Goal: Contribute content: Add original content to the website for others to see

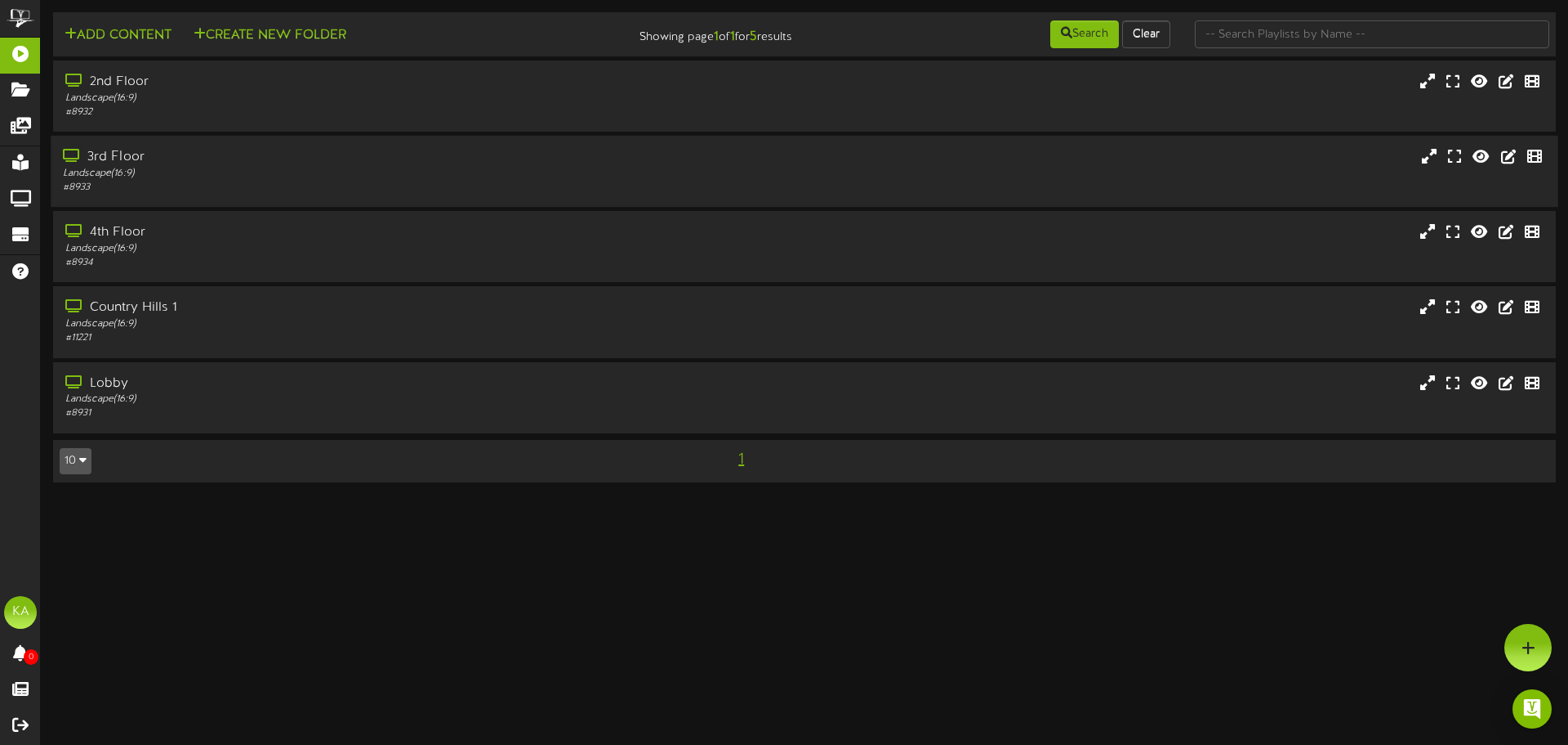
click at [767, 161] on div "3rd Floor Landscape ( 16:9 ) # 8933" at bounding box center [804, 170] width 1508 height 47
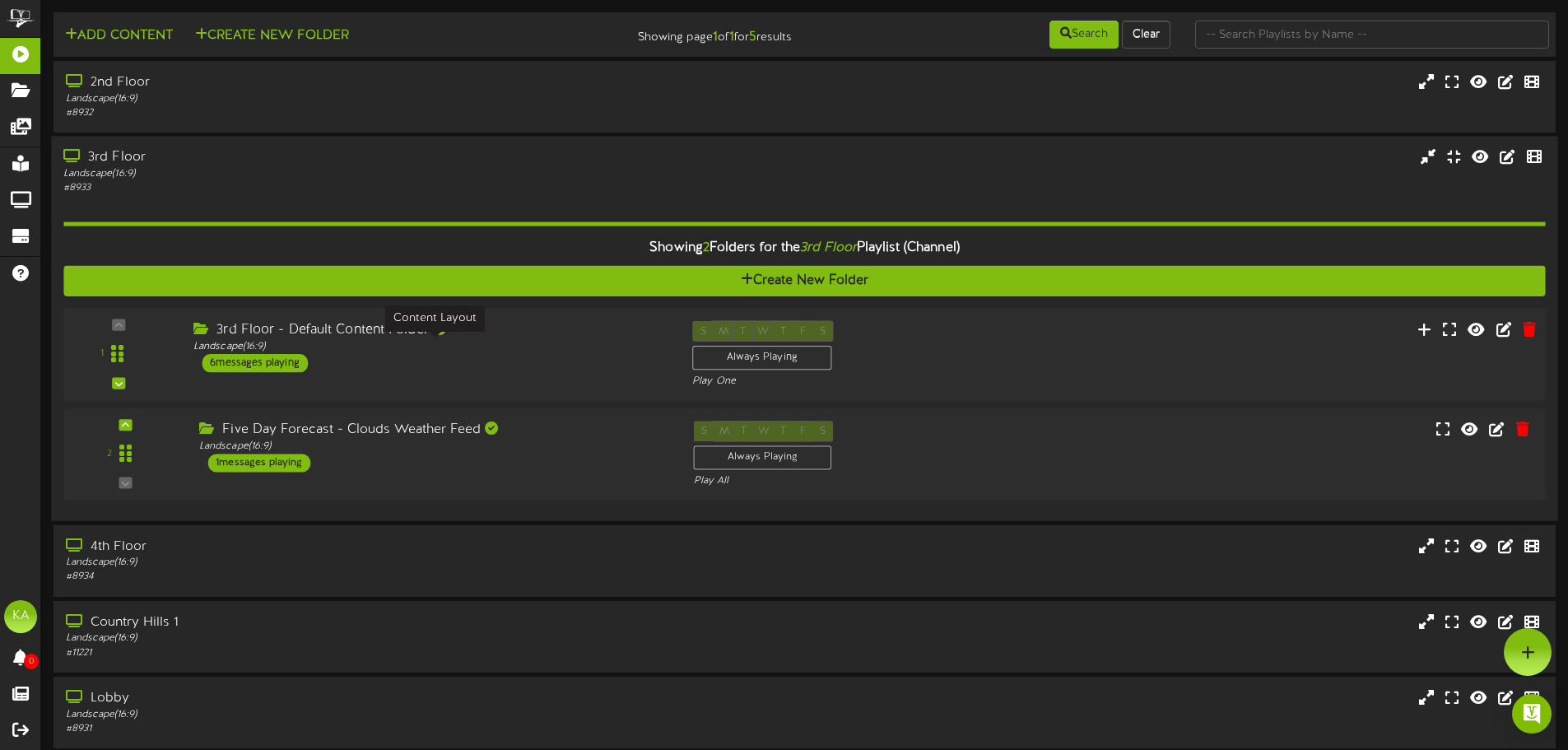
click at [529, 344] on div "Landscape ( 16:9 )" at bounding box center [431, 346] width 474 height 14
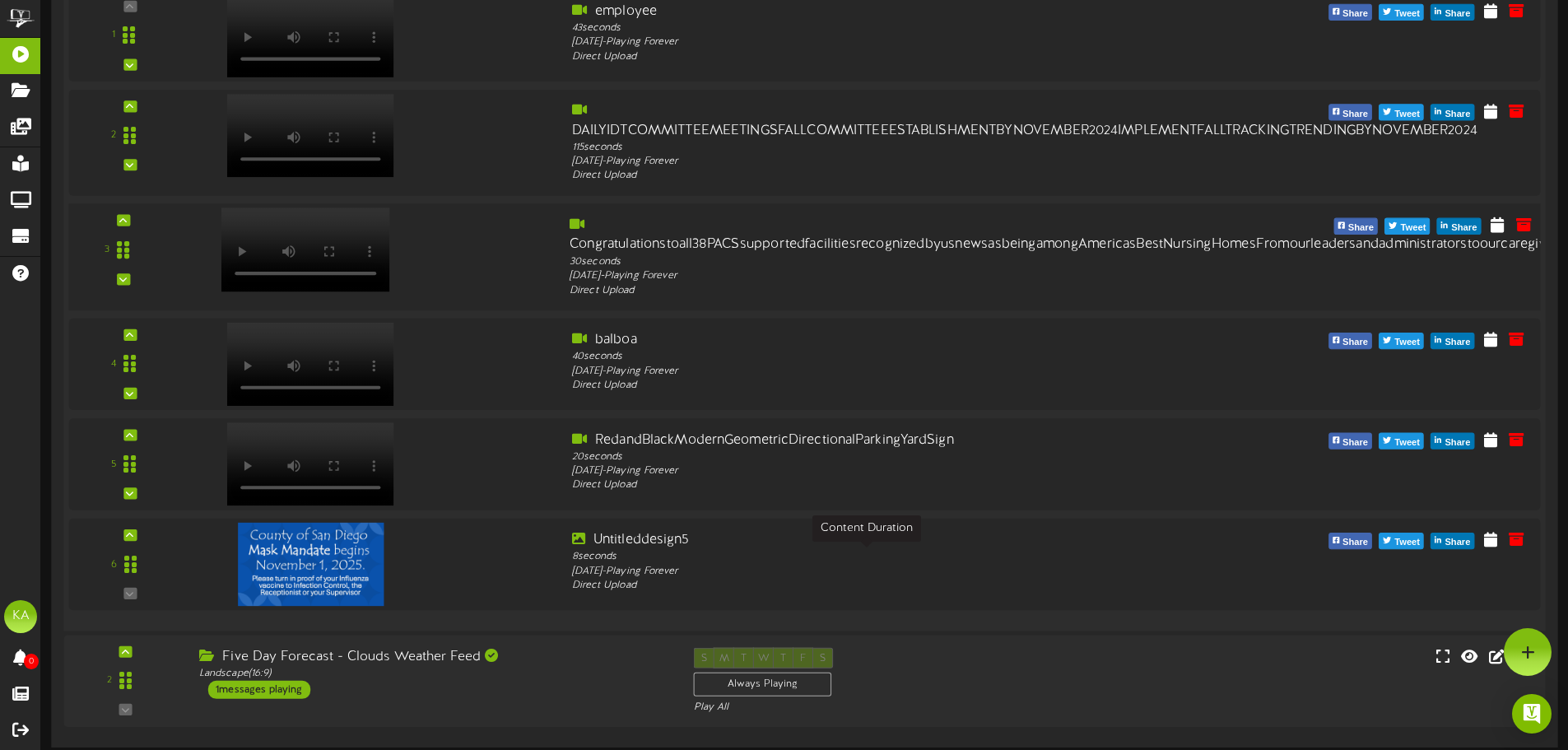
scroll to position [329, 0]
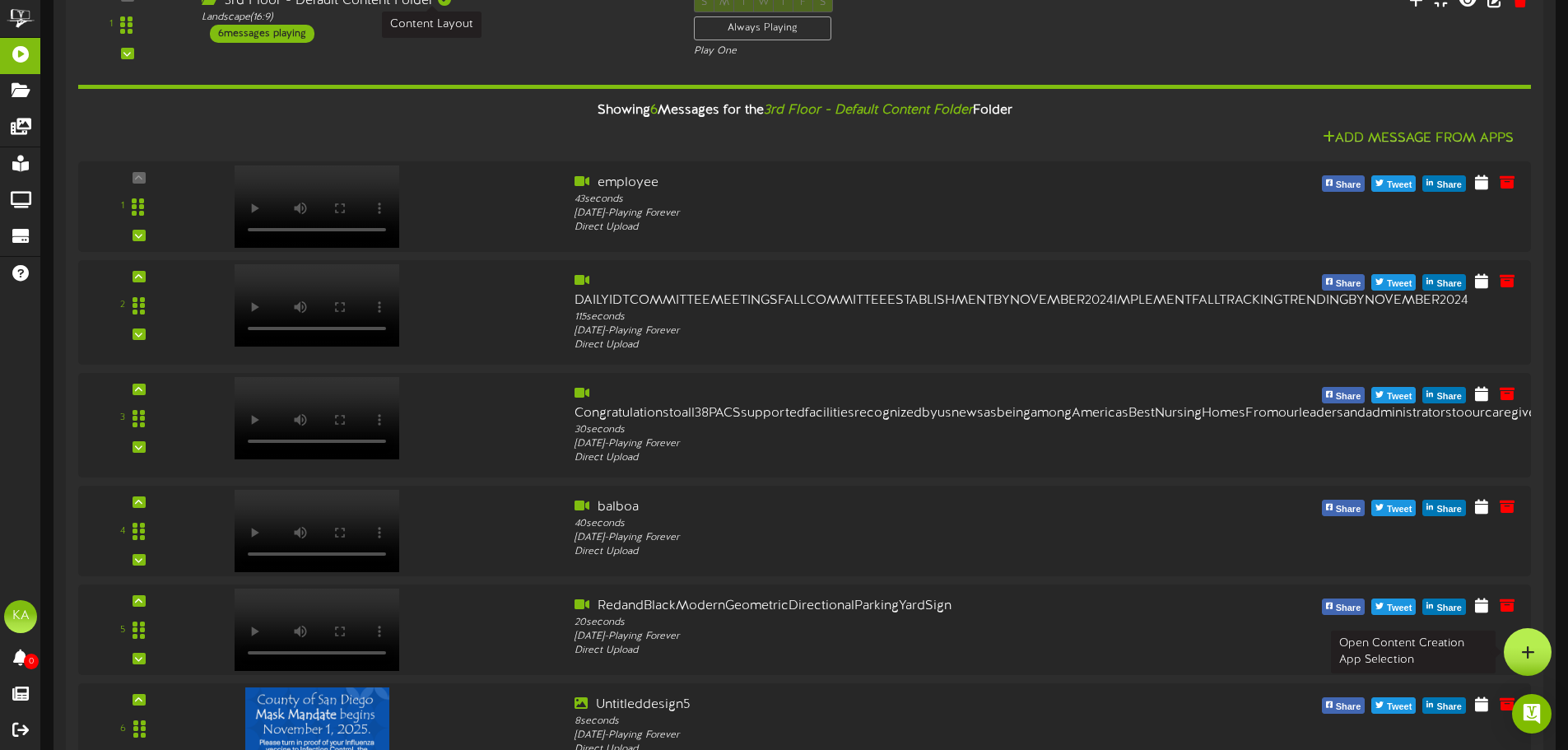
click at [1539, 649] on div at bounding box center [1528, 652] width 48 height 48
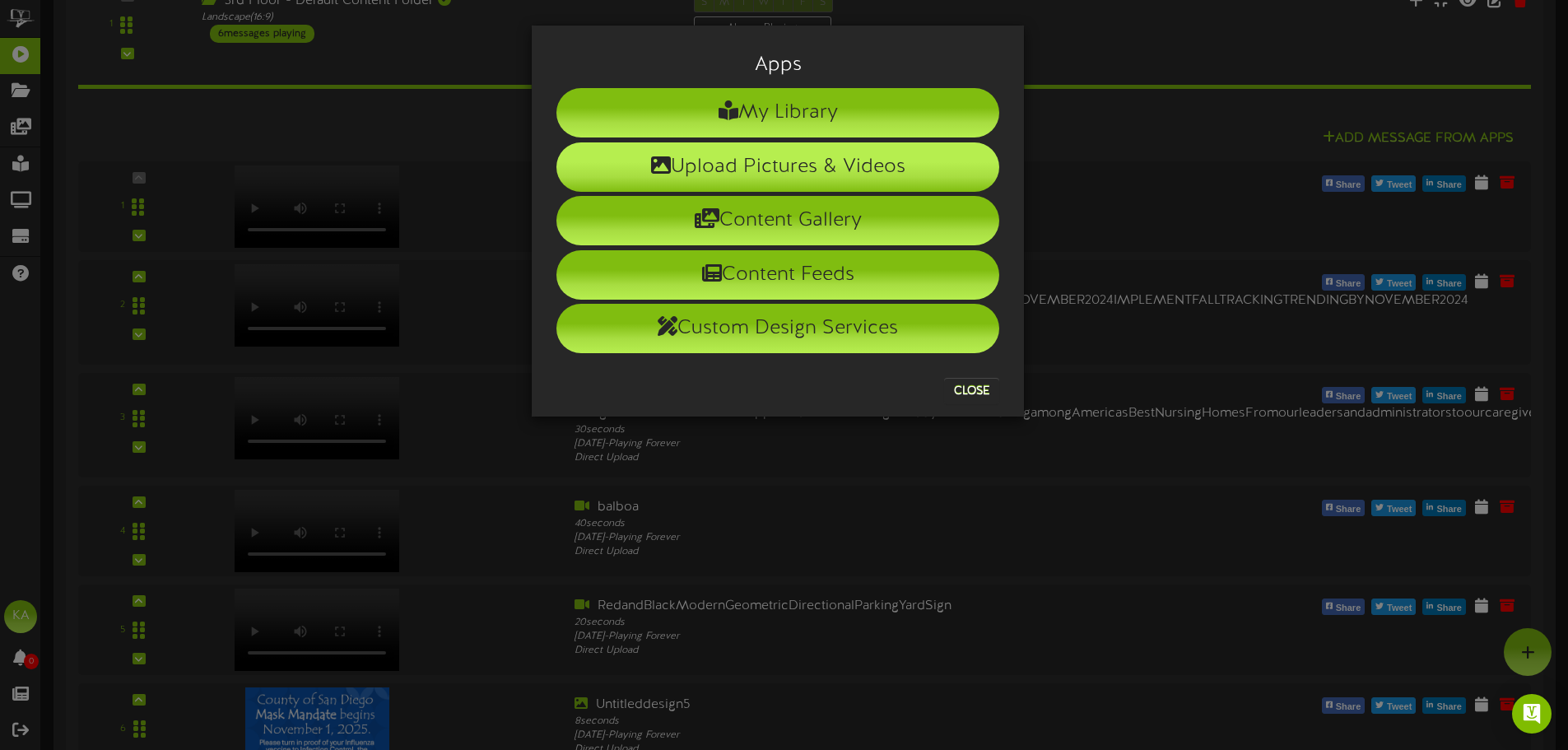
click at [964, 166] on li "Upload Pictures & Videos" at bounding box center [778, 167] width 443 height 50
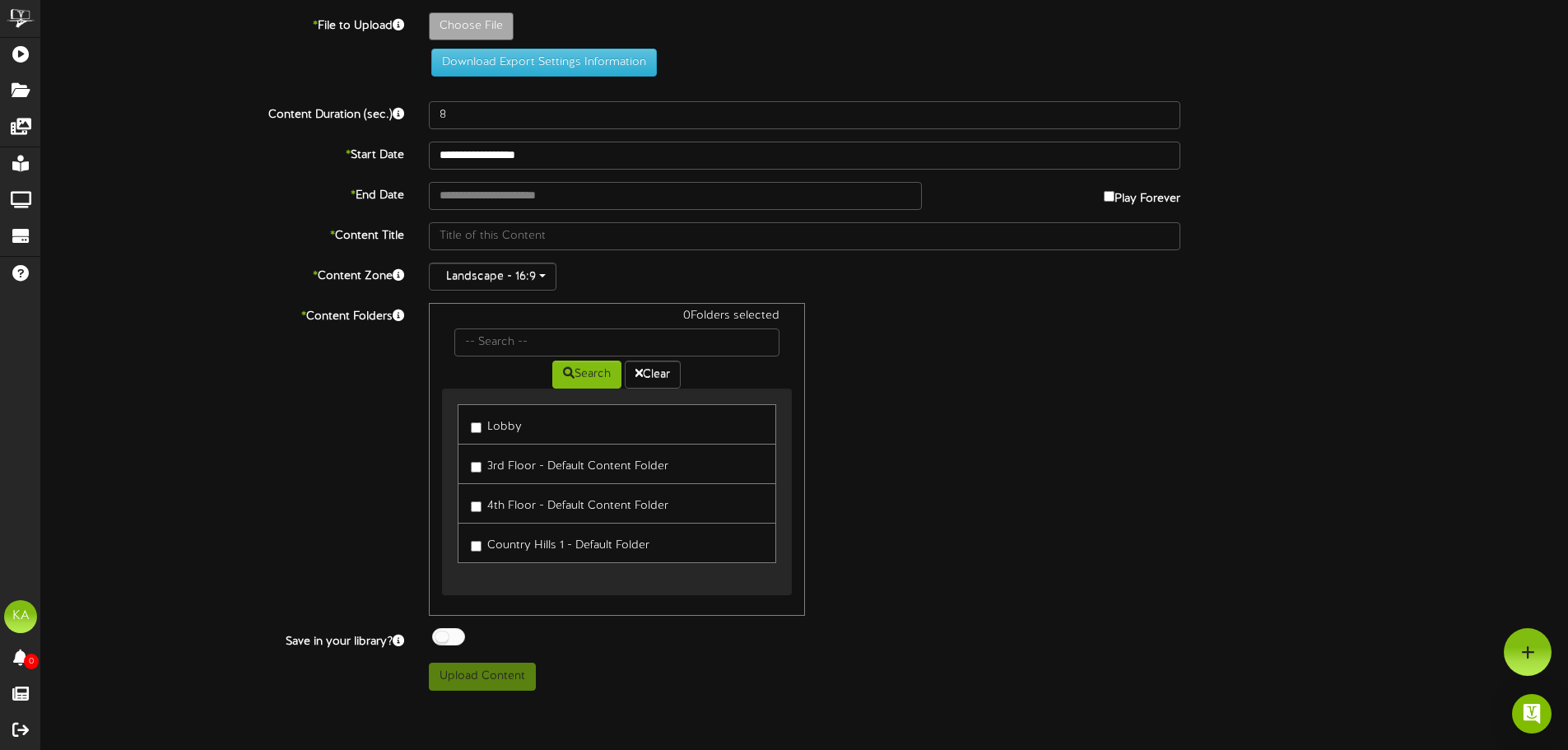
click at [501, 433] on label "Lobby" at bounding box center [496, 424] width 51 height 22
click at [509, 470] on label "3rd Floor - Default Content Folder" at bounding box center [569, 464] width 197 height 22
click at [509, 506] on label "4th Floor - Default Content Folder" at bounding box center [569, 503] width 197 height 22
click at [486, 9] on div "**********" at bounding box center [805, 345] width 1526 height 690
click at [486, 42] on div "Choose File" at bounding box center [998, 30] width 1164 height 36
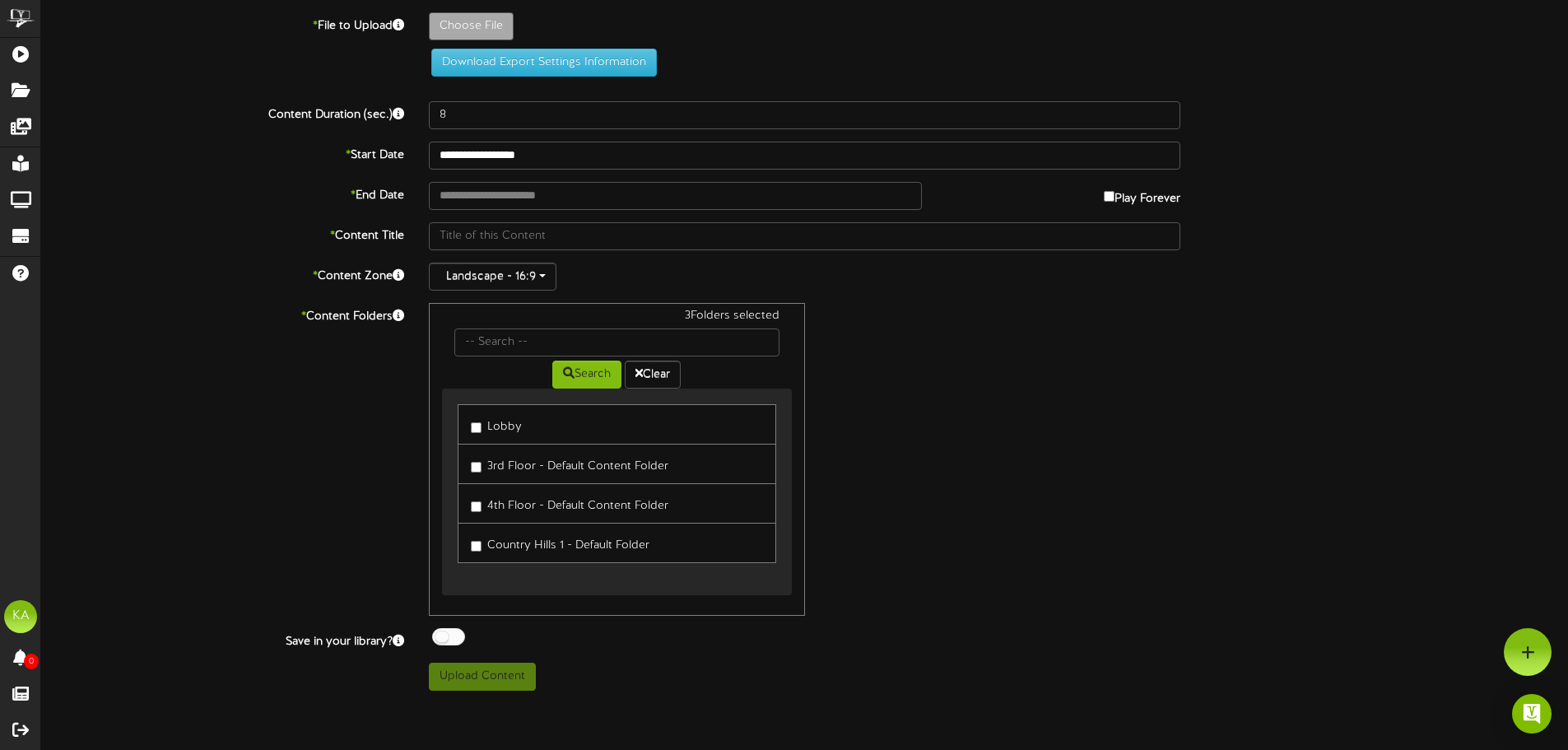
click at [473, 40] on label "Choose File" at bounding box center [472, 26] width 85 height 28
drag, startPoint x: 428, startPoint y: 25, endPoint x: 466, endPoint y: 7, distance: 42.0
click at [441, 19] on div "Choose File" at bounding box center [998, 30] width 1164 height 36
click at [466, 7] on div "**********" at bounding box center [805, 345] width 1526 height 690
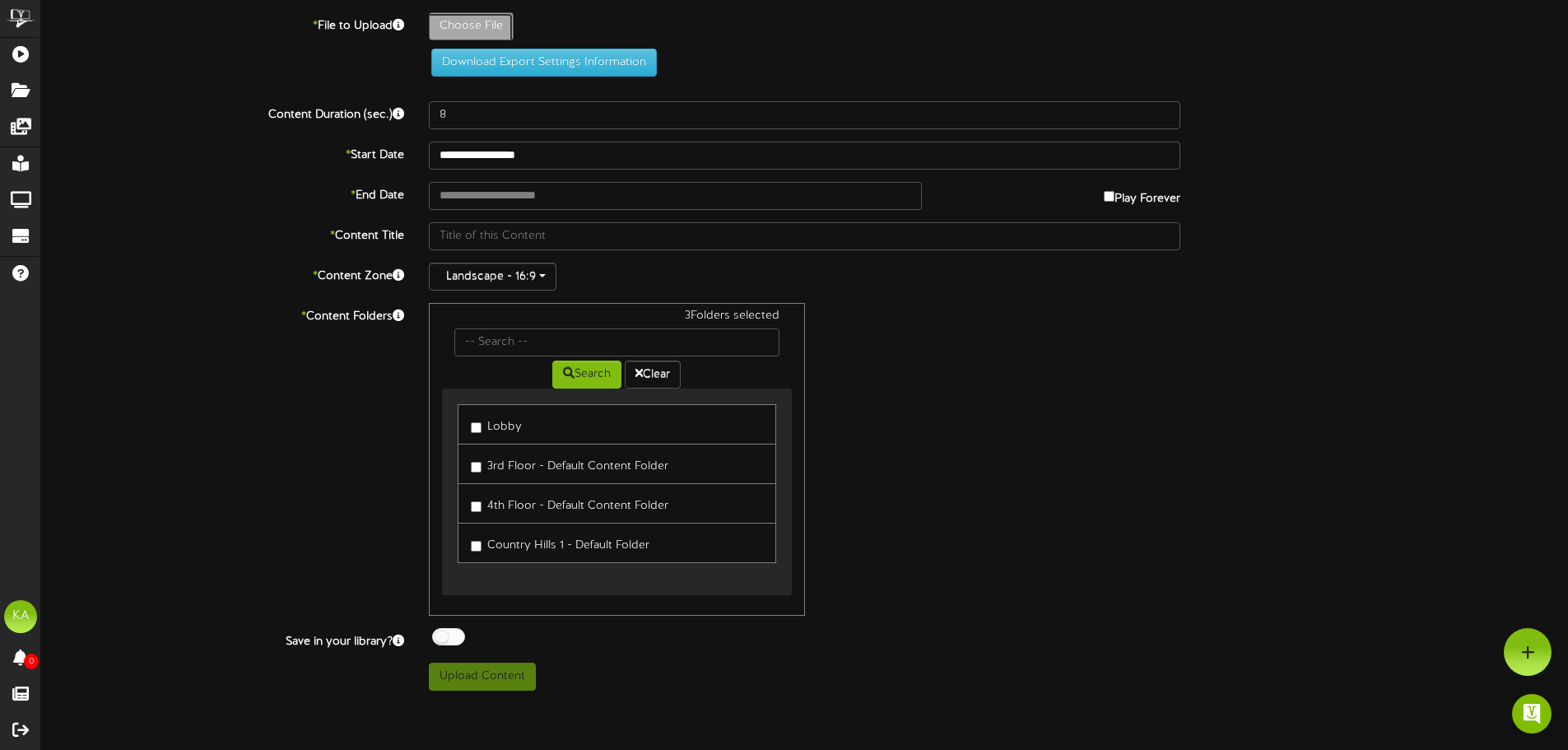
type input "**********"
type input "2025WEEK2"
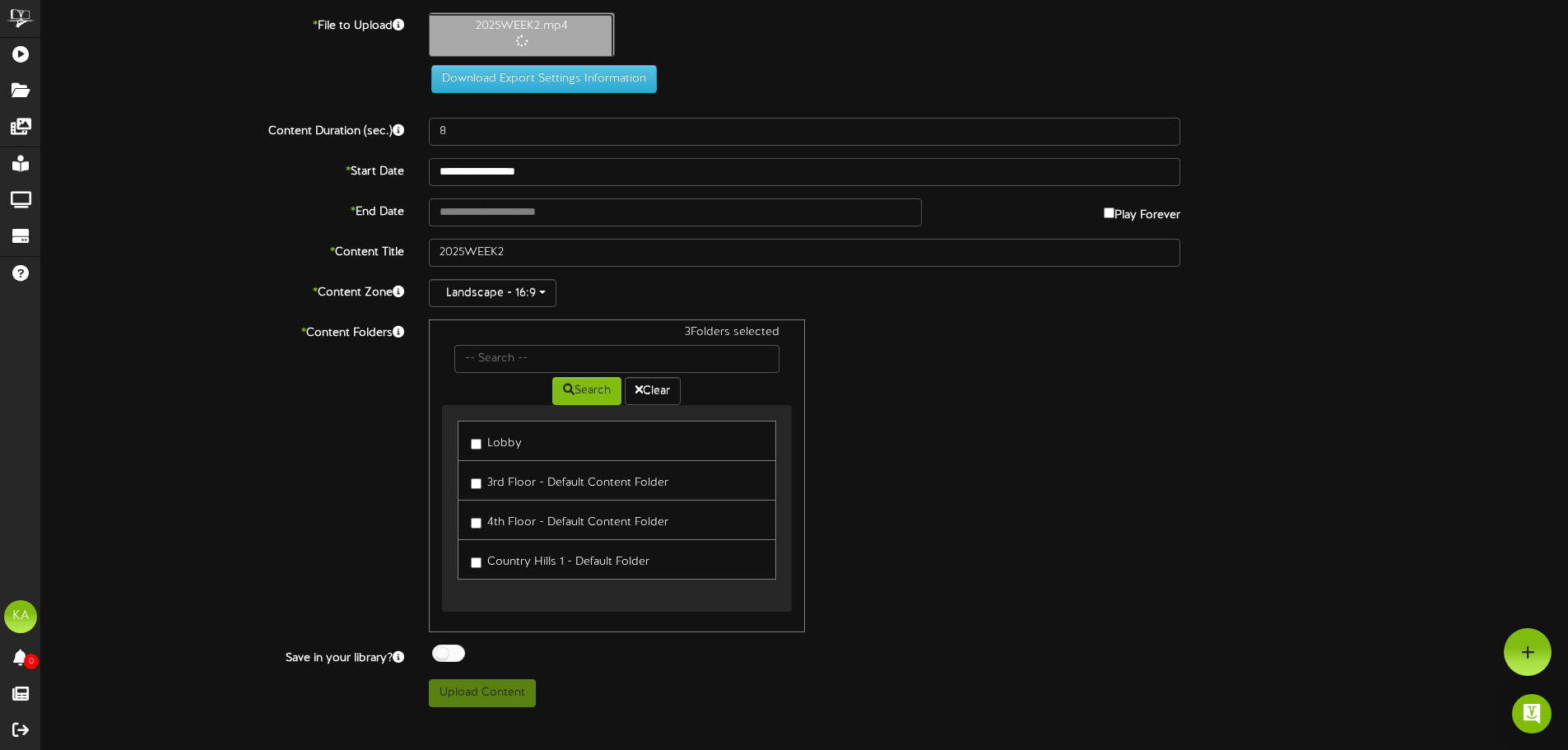
type input "76"
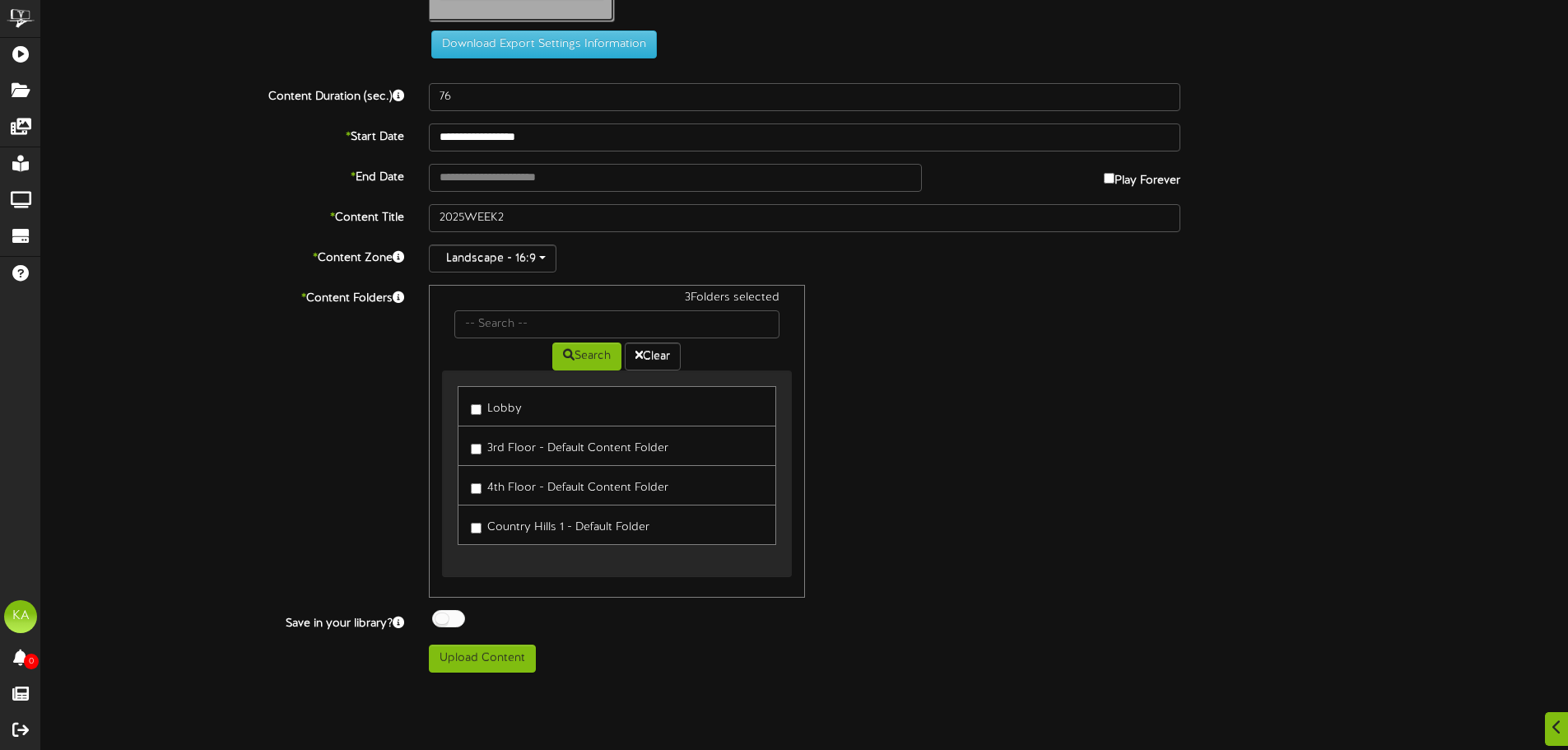
scroll to position [253, 0]
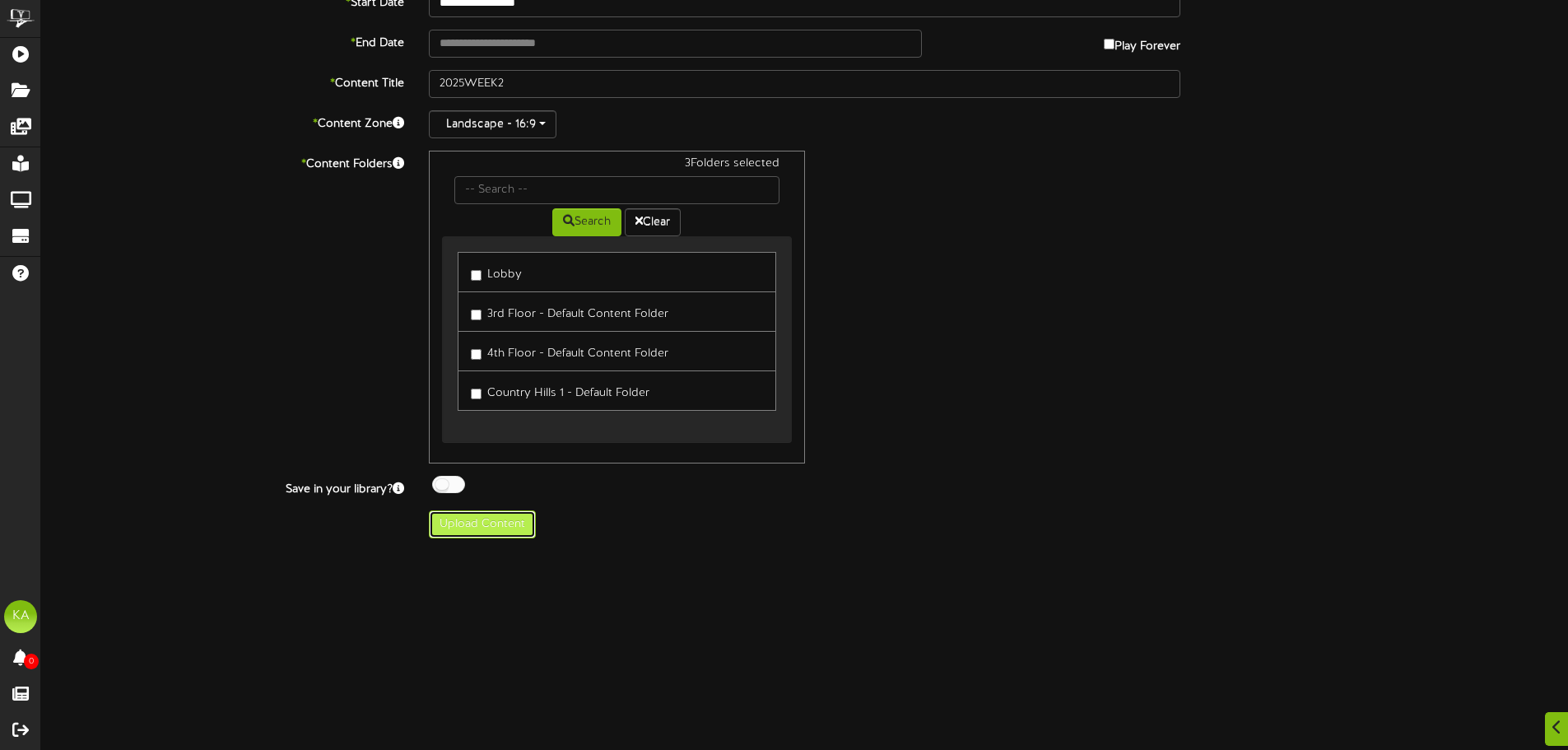
click at [514, 526] on button "Upload Content" at bounding box center [483, 524] width 107 height 28
type input "**********"
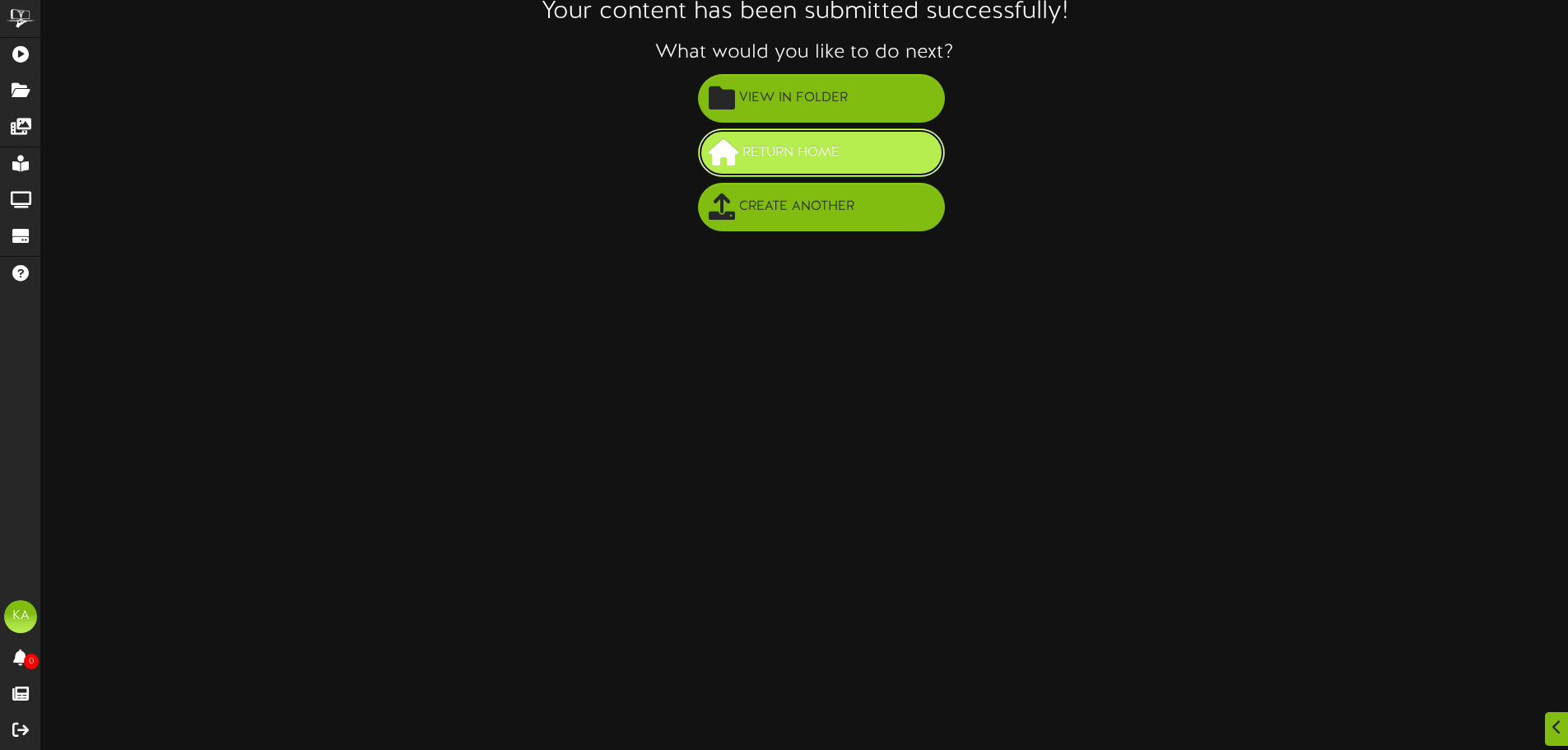
click at [736, 157] on span at bounding box center [724, 152] width 30 height 27
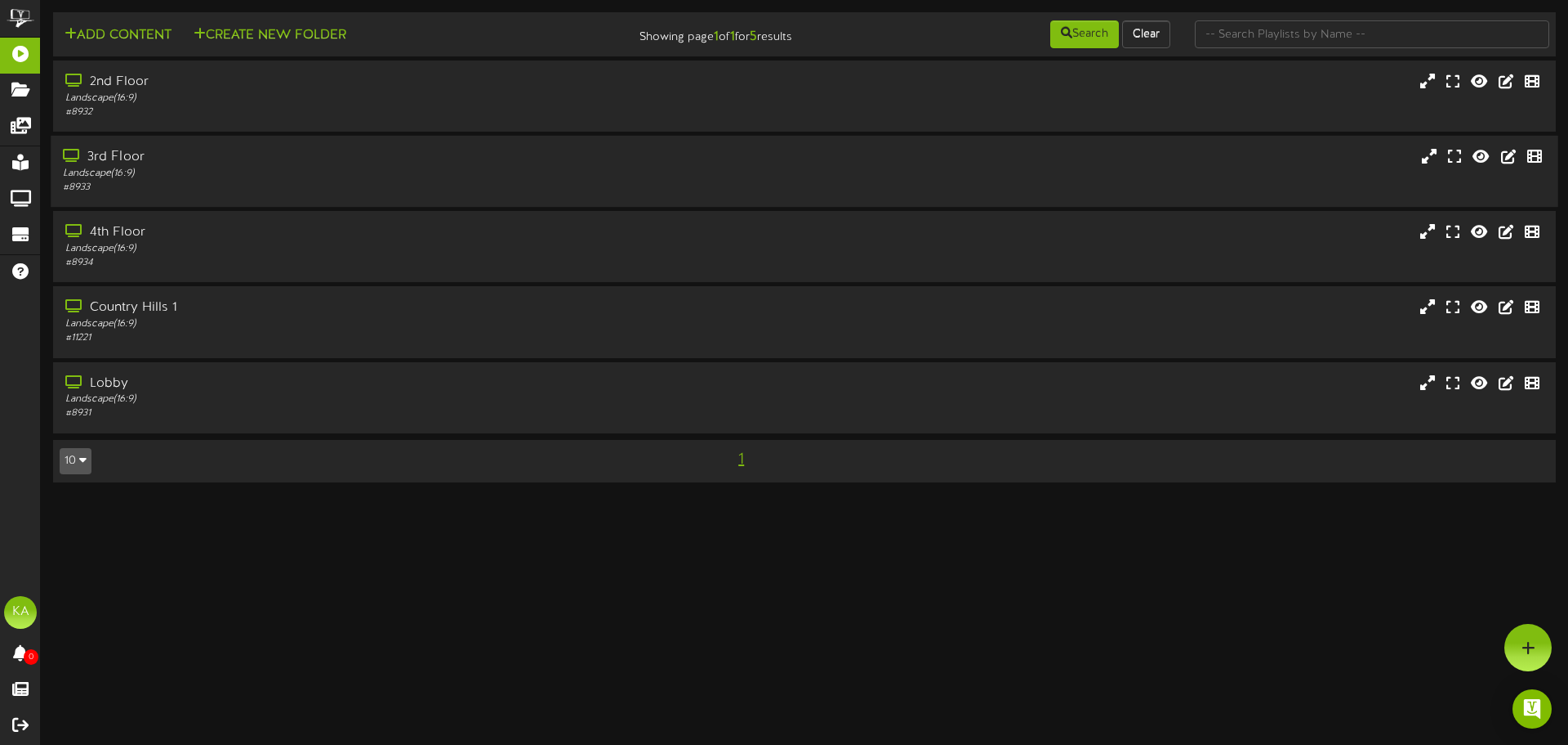
click at [167, 175] on div "Landscape ( 16:9 )" at bounding box center [365, 173] width 604 height 14
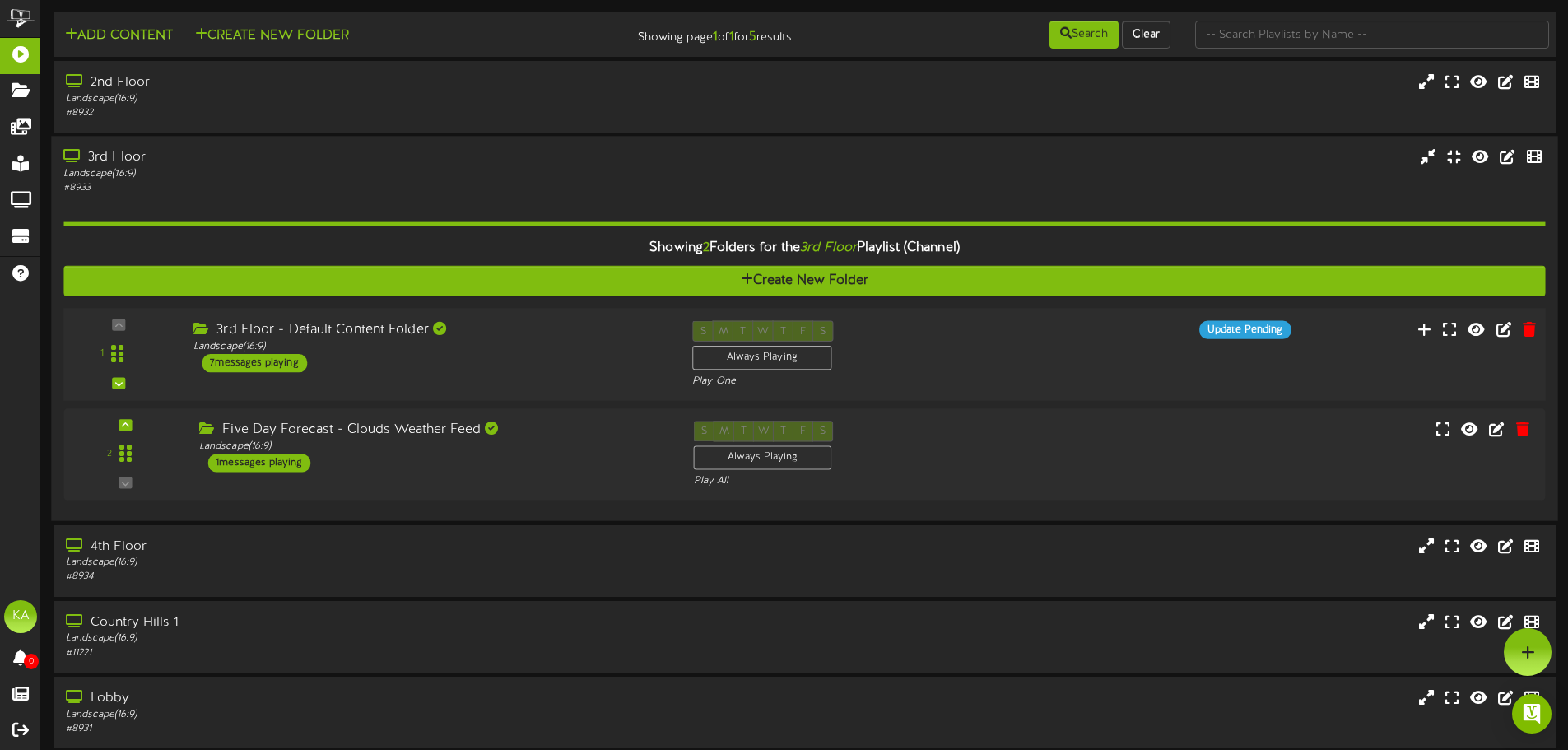
click at [622, 332] on div "3rd Floor - Default Content Folder" at bounding box center [431, 330] width 474 height 19
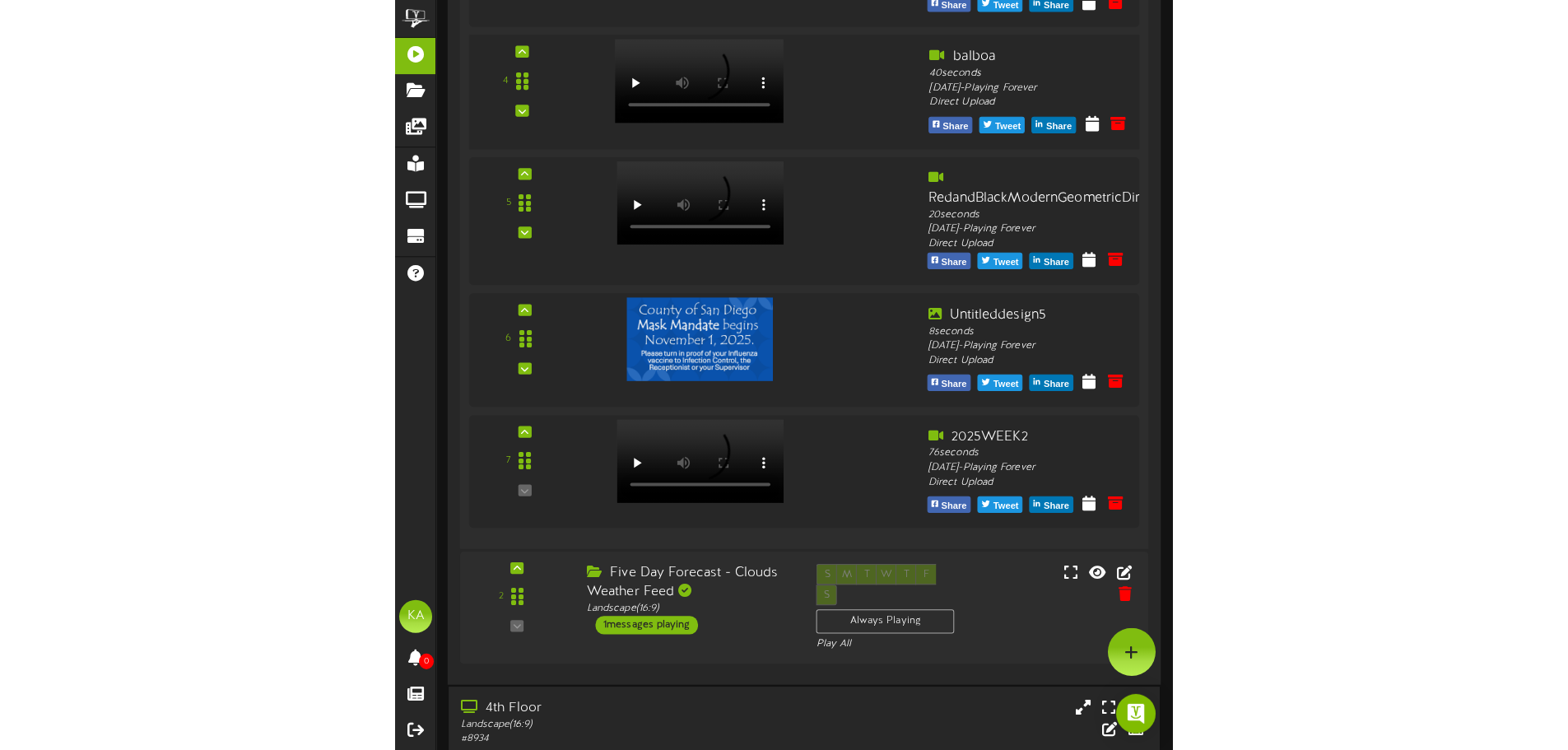
scroll to position [887, 0]
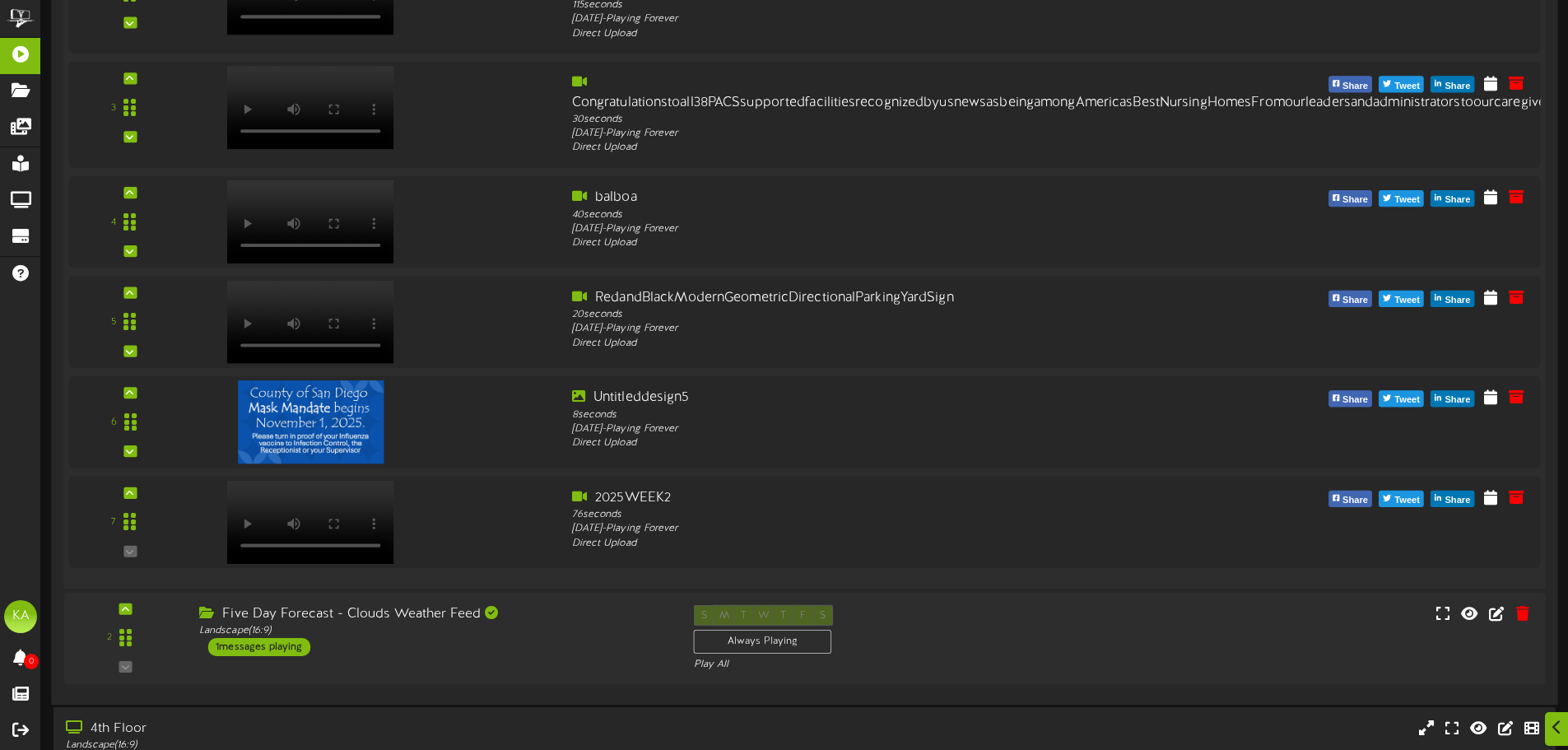
click at [497, 470] on div "1" at bounding box center [805, 208] width 1472 height 720
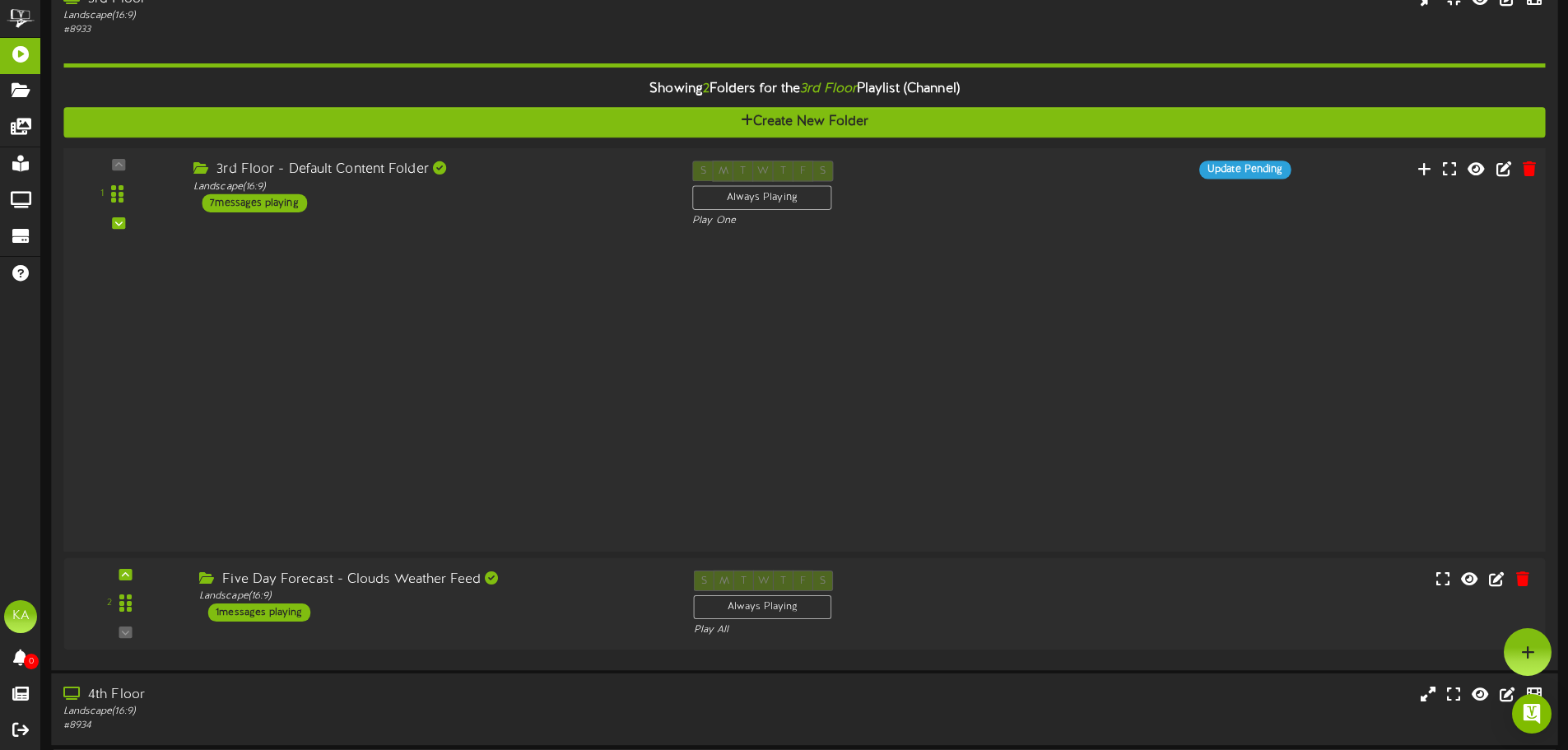
scroll to position [65, 0]
